Goal: Information Seeking & Learning: Learn about a topic

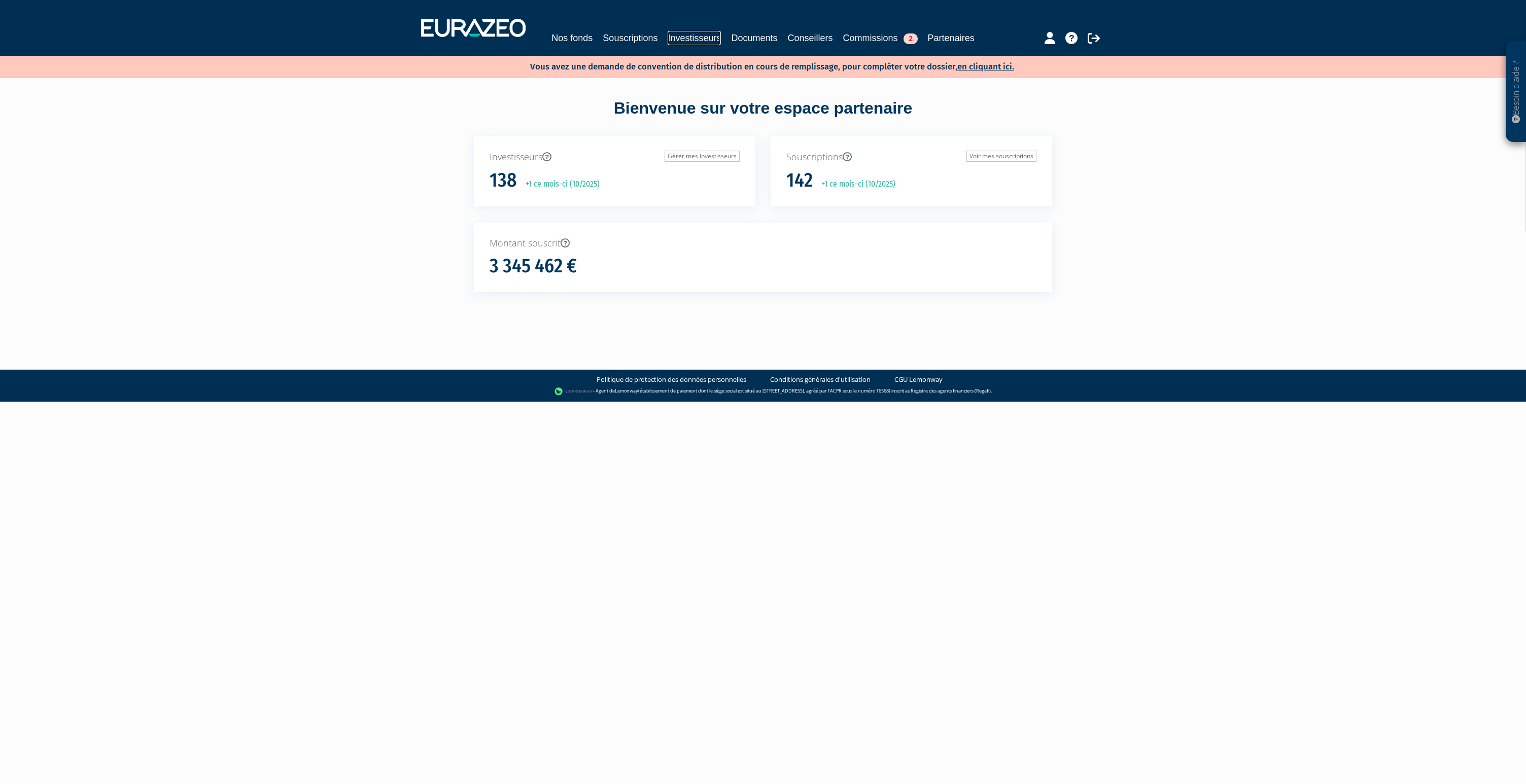
click at [691, 40] on link "Investisseurs" at bounding box center [694, 38] width 54 height 14
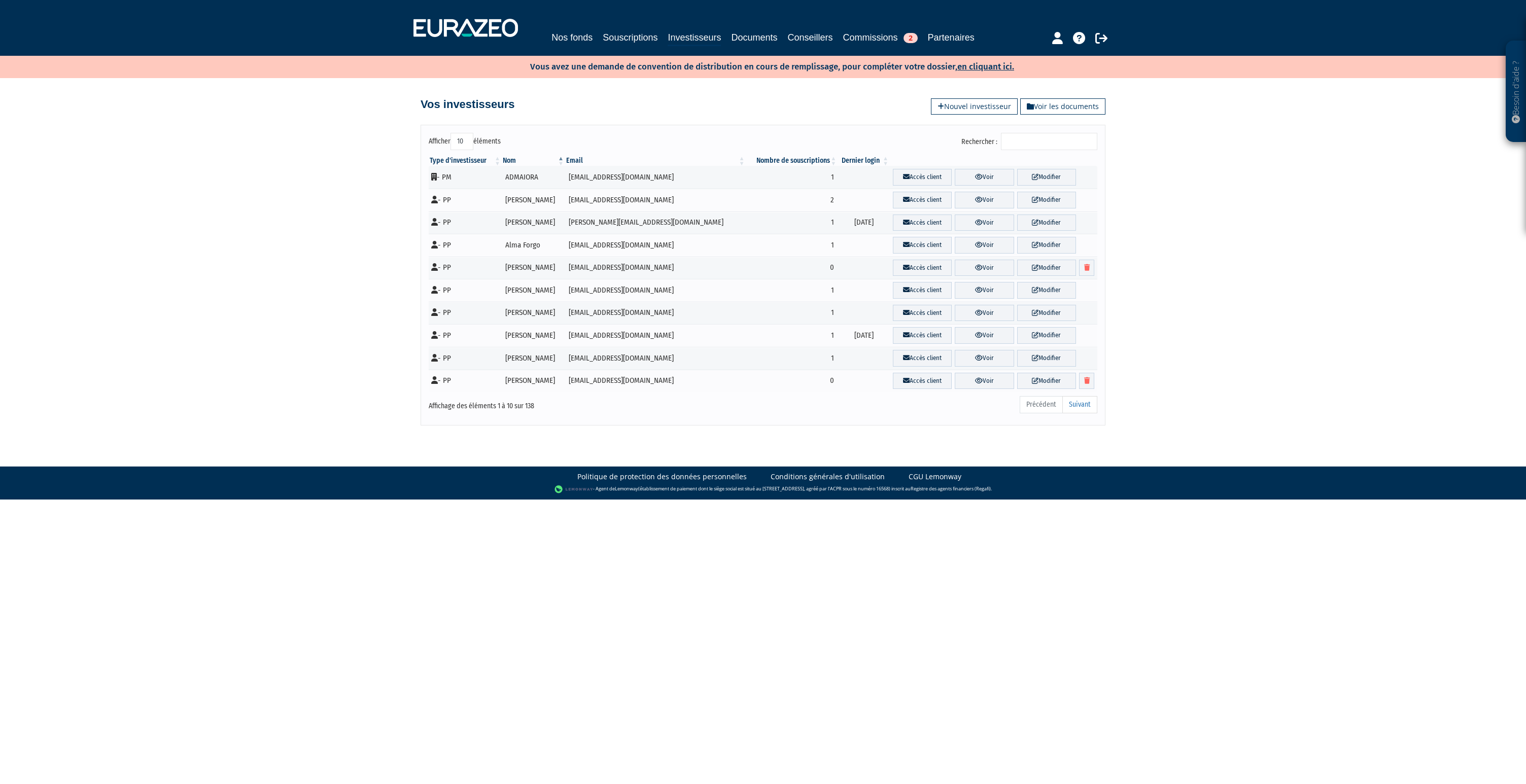
click at [1027, 136] on input "Rechercher :" at bounding box center [1049, 141] width 96 height 17
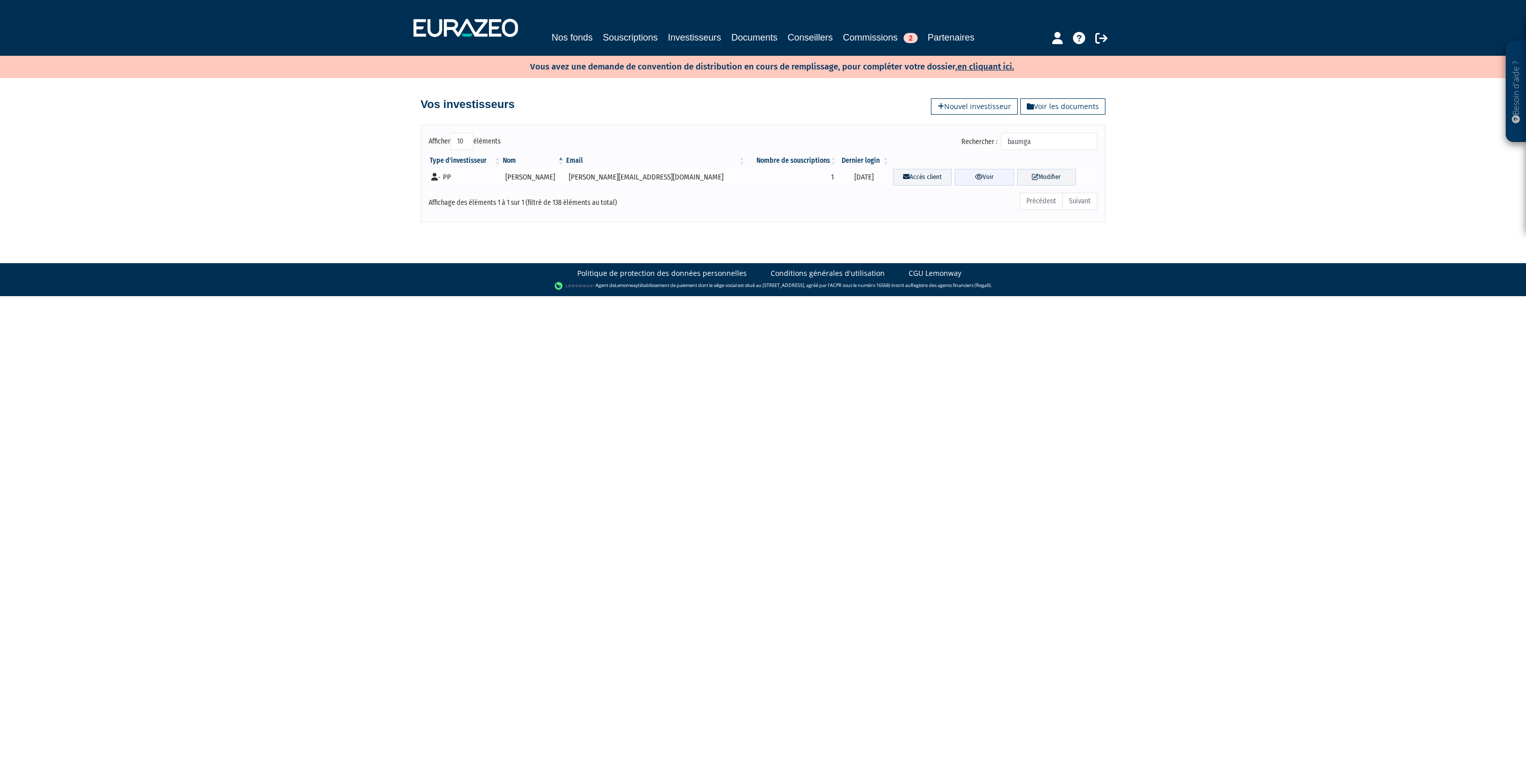
type input "baumga"
click at [991, 170] on link "Voir" at bounding box center [984, 177] width 59 height 17
click at [986, 177] on link "Voir" at bounding box center [984, 177] width 59 height 17
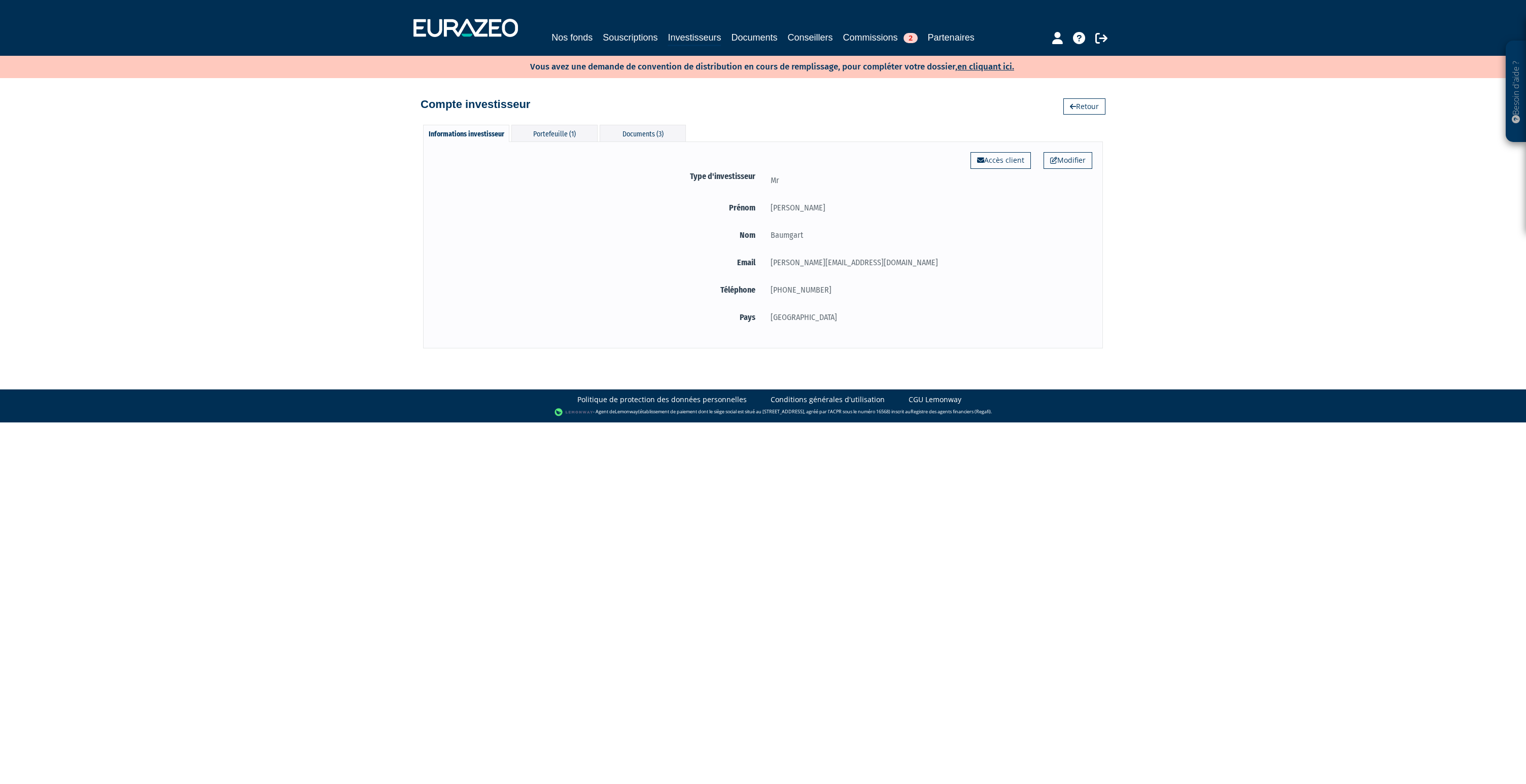
click at [572, 142] on div "Modifier Accès client Type d'investisseur Mr Prénom Philippe Nom" at bounding box center [763, 244] width 680 height 206
click at [571, 137] on div "Portefeuille (1)" at bounding box center [555, 133] width 86 height 17
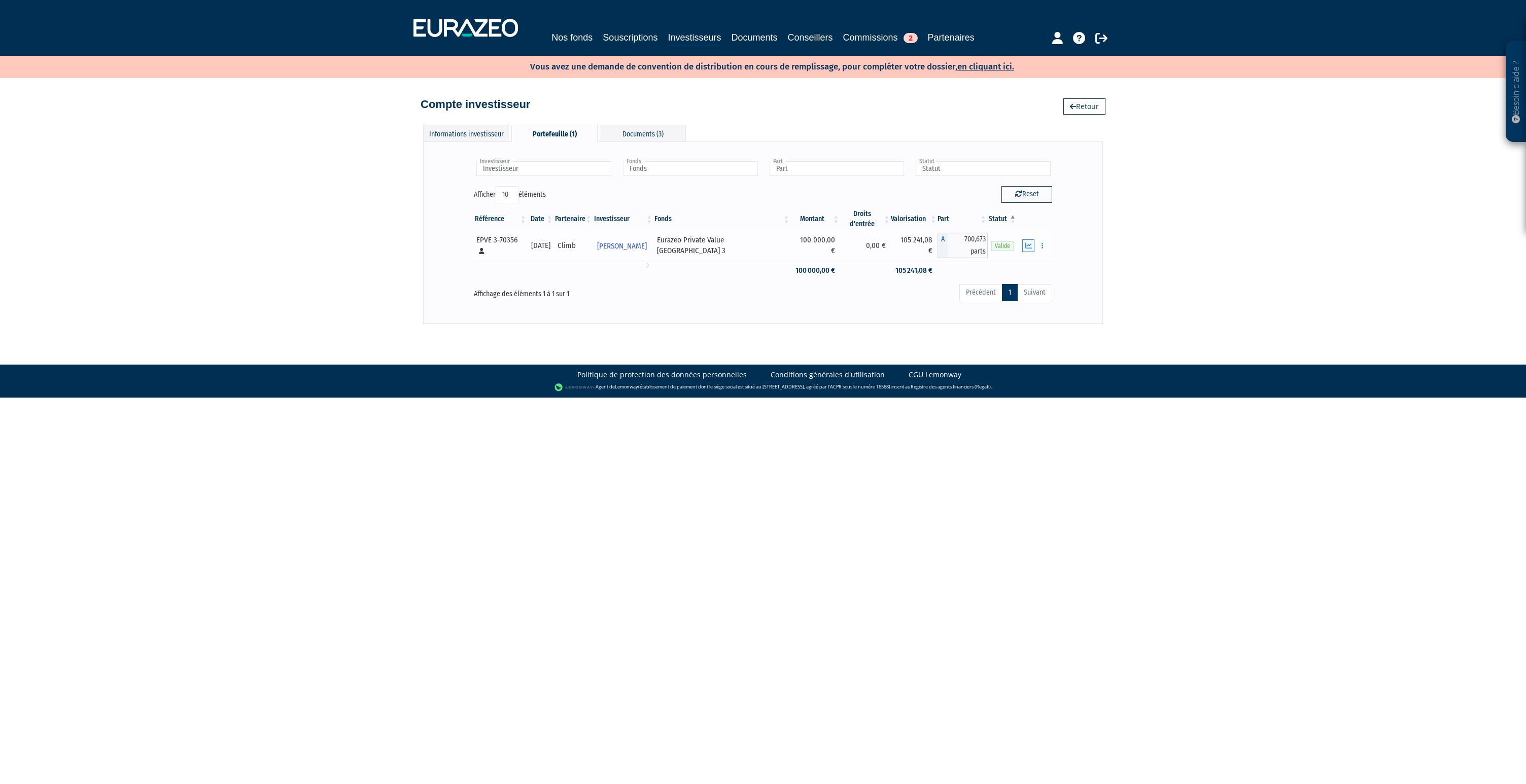
click at [1027, 242] on icon "button" at bounding box center [1029, 246] width 6 height 6
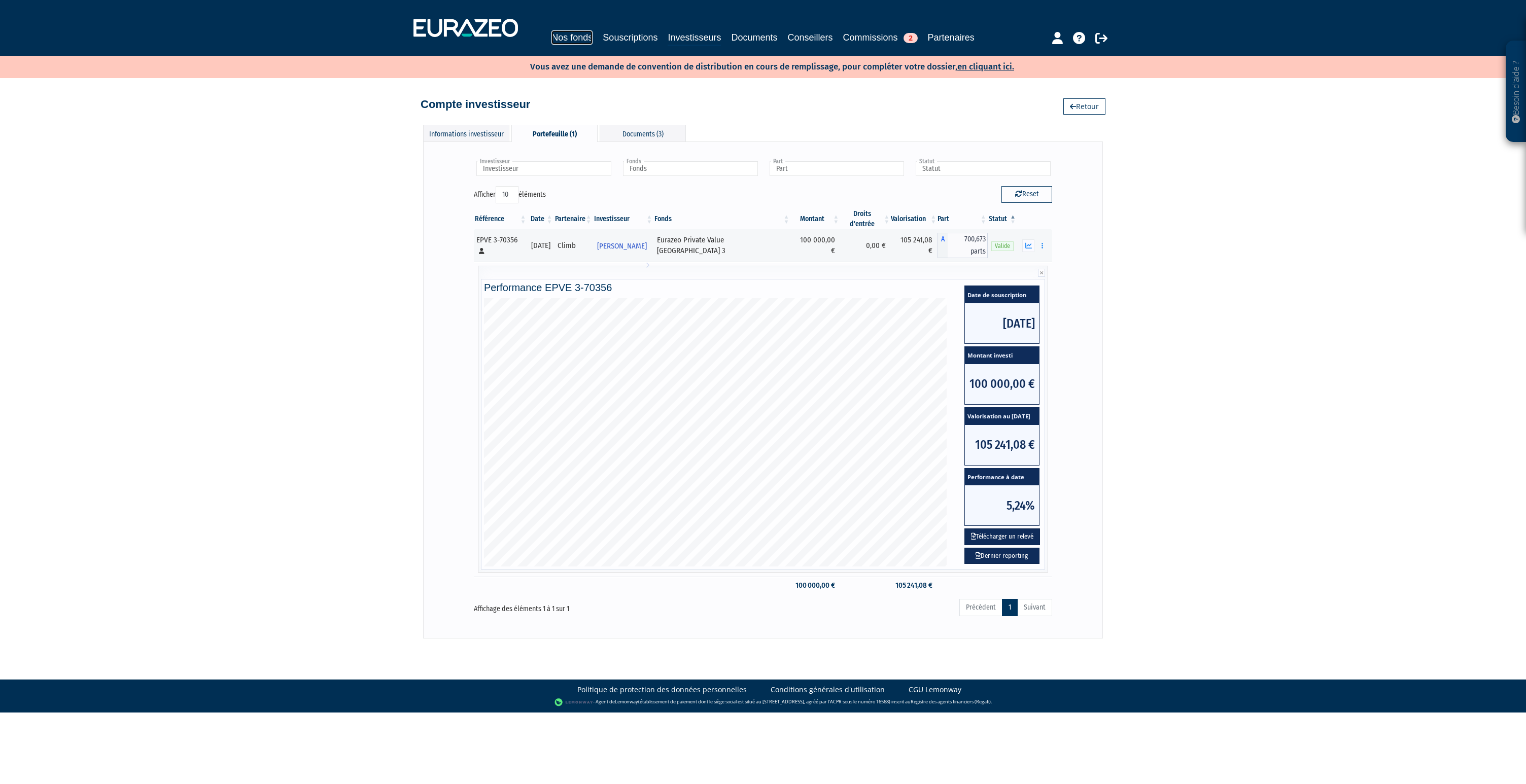
click at [559, 34] on link "Nos fonds" at bounding box center [572, 37] width 41 height 14
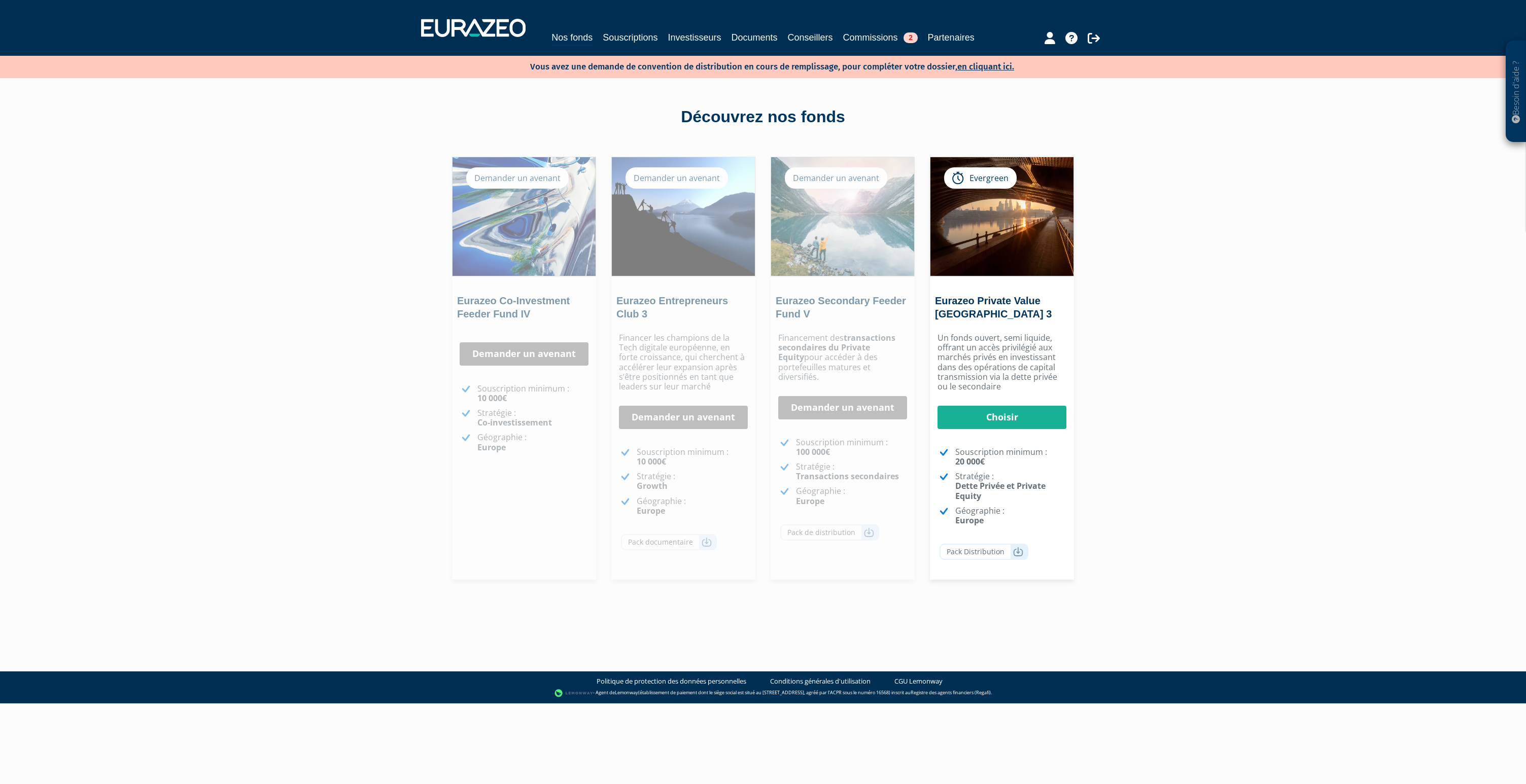
click at [809, 338] on p "Financement des transactions secondaires du Private Equity pour accéder à des p…" at bounding box center [843, 358] width 129 height 49
click at [838, 202] on img at bounding box center [843, 217] width 143 height 119
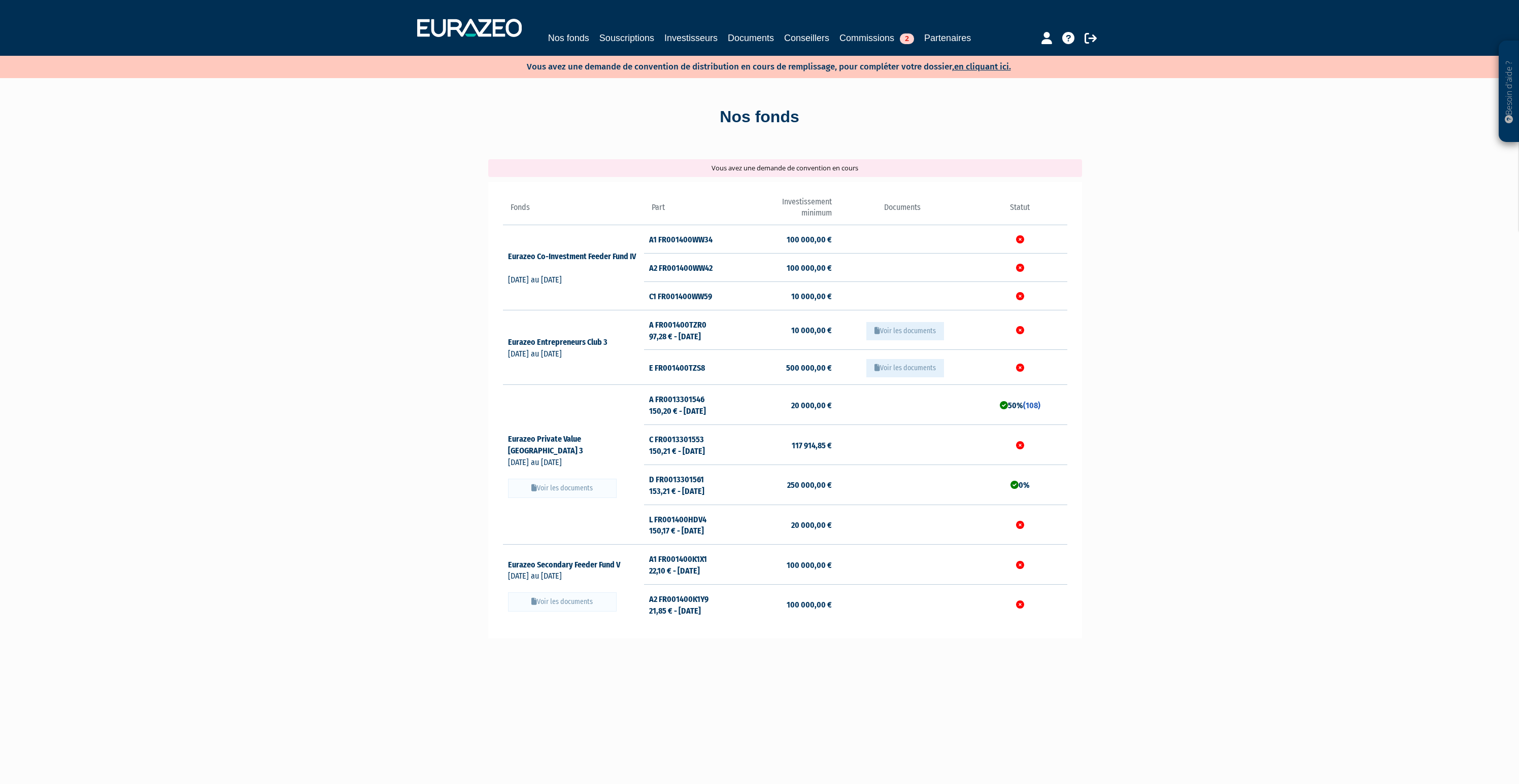
click at [889, 326] on button "Voir les documents" at bounding box center [905, 331] width 77 height 18
